Goal: Obtain resource: Download file/media

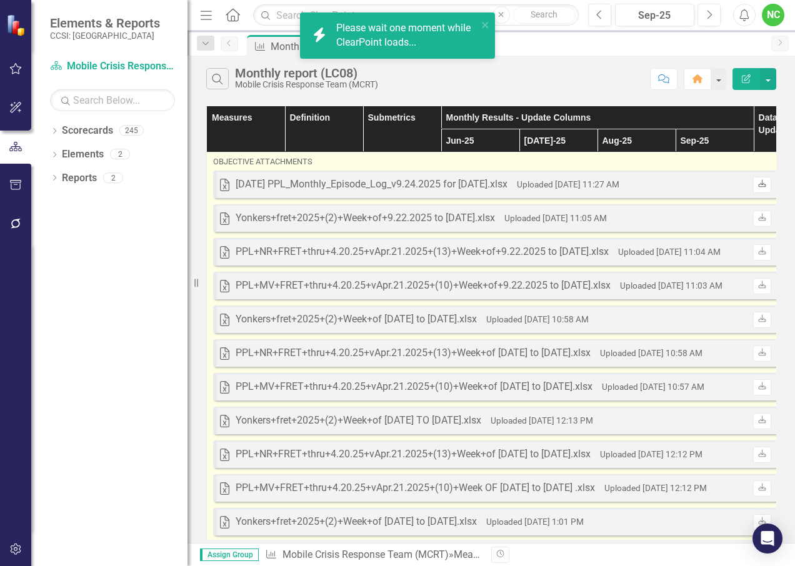
click at [553, 184] on icon "Download" at bounding box center [762, 185] width 9 height 8
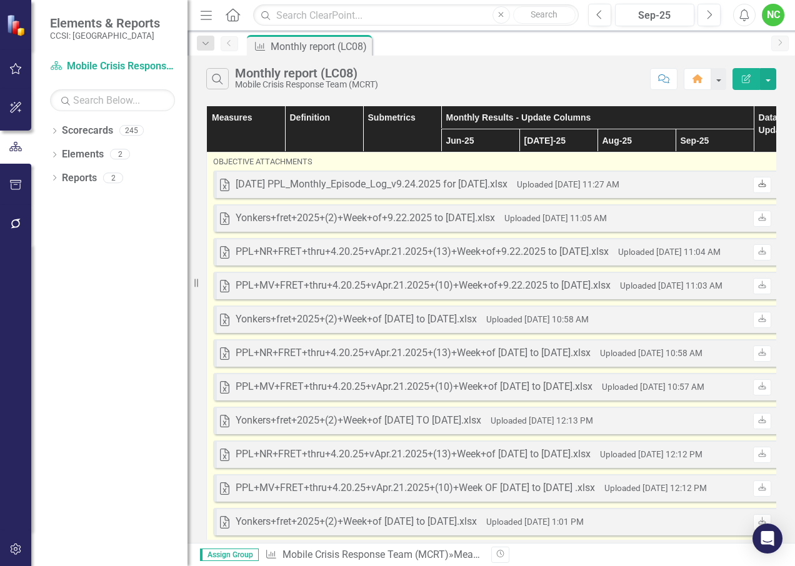
click at [553, 186] on icon "Download" at bounding box center [762, 185] width 9 height 8
click at [762, 184] on icon at bounding box center [762, 184] width 8 height 8
